Goal: Task Accomplishment & Management: Manage account settings

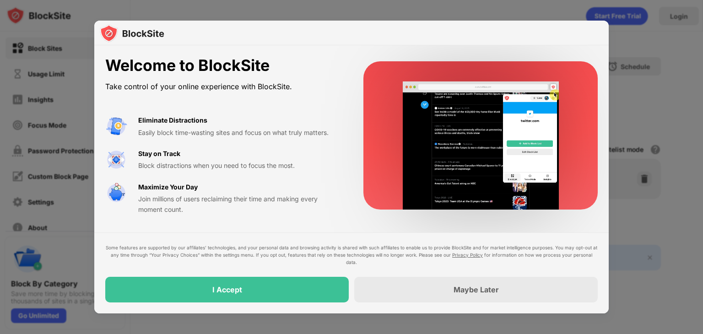
click at [416, 42] on div at bounding box center [351, 33] width 515 height 25
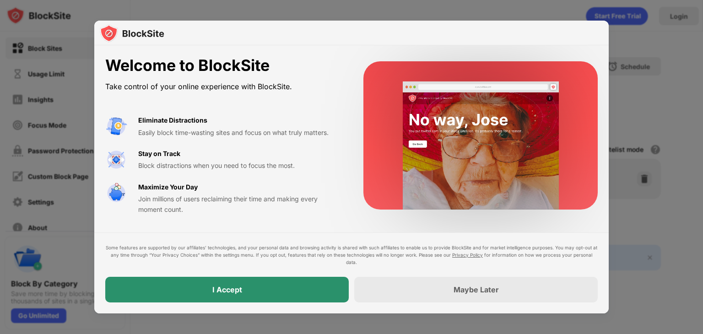
click at [256, 283] on div "I Accept" at bounding box center [227, 290] width 244 height 26
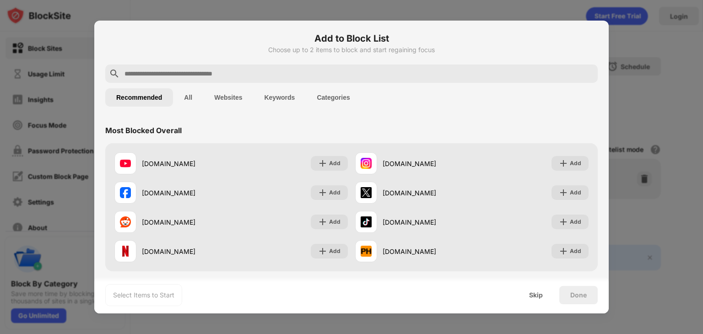
click at [248, 75] on input "text" at bounding box center [359, 73] width 471 height 11
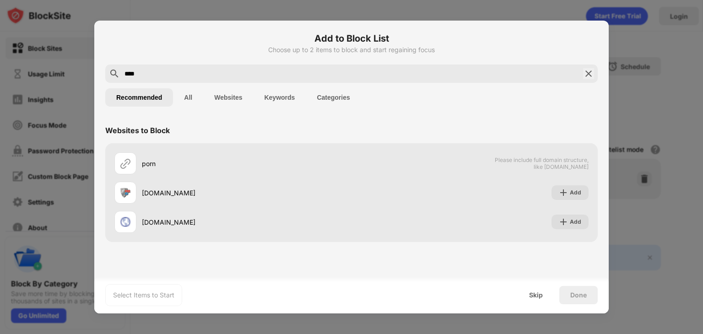
click at [173, 74] on input "****" at bounding box center [352, 73] width 456 height 11
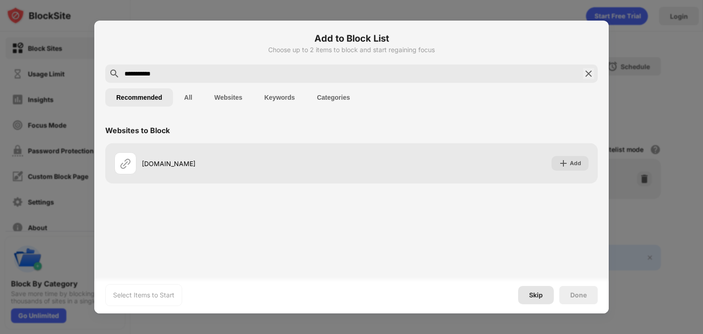
type input "**********"
click at [531, 295] on div "Skip" at bounding box center [536, 295] width 14 height 7
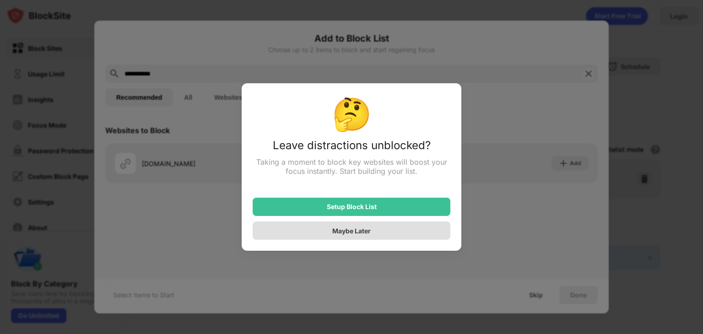
click at [376, 235] on div "Maybe Later" at bounding box center [352, 231] width 198 height 18
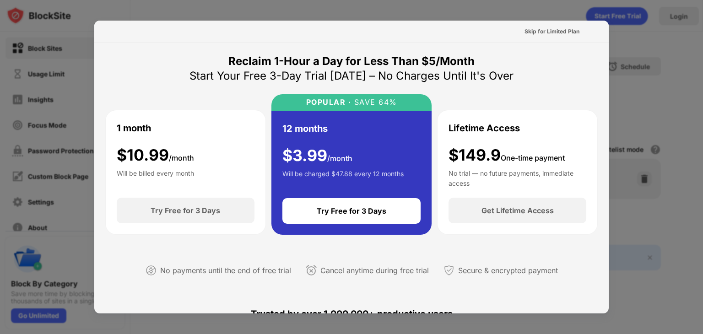
click at [631, 229] on div at bounding box center [351, 167] width 703 height 334
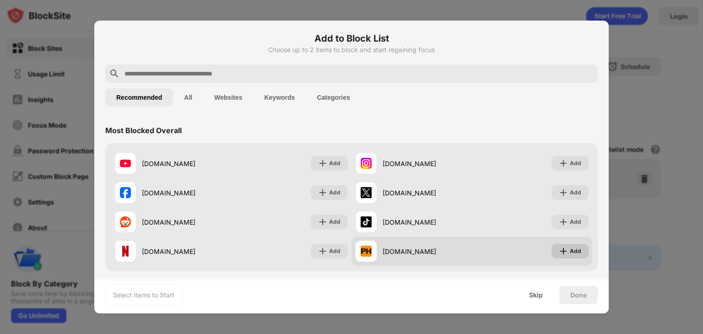
click at [559, 253] on img at bounding box center [563, 251] width 9 height 9
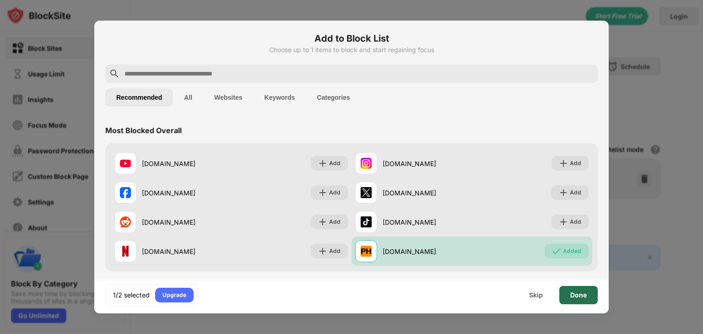
click at [577, 294] on div "Done" at bounding box center [579, 295] width 16 height 7
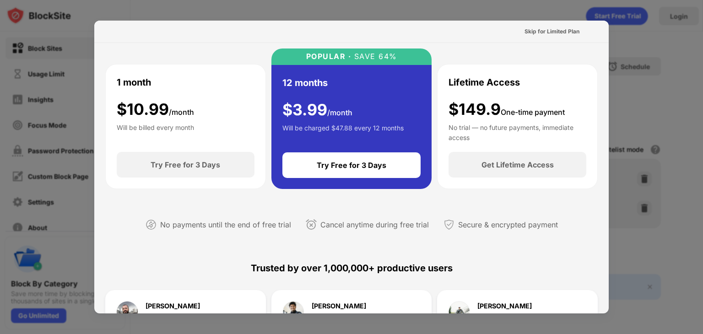
scroll to position [46, 0]
click at [547, 34] on div "Skip for Limited Plan" at bounding box center [552, 31] width 55 height 9
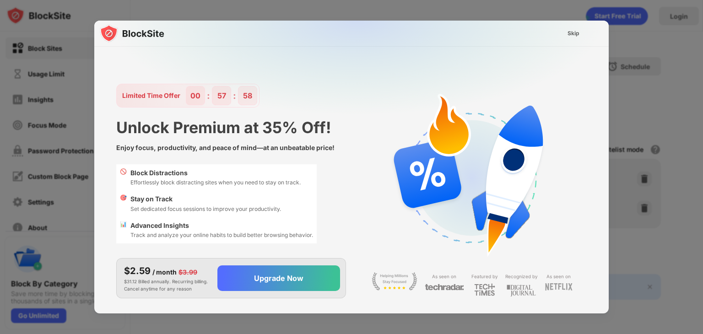
scroll to position [0, 0]
click at [569, 33] on div "Skip" at bounding box center [574, 33] width 12 height 9
